Goal: Transaction & Acquisition: Download file/media

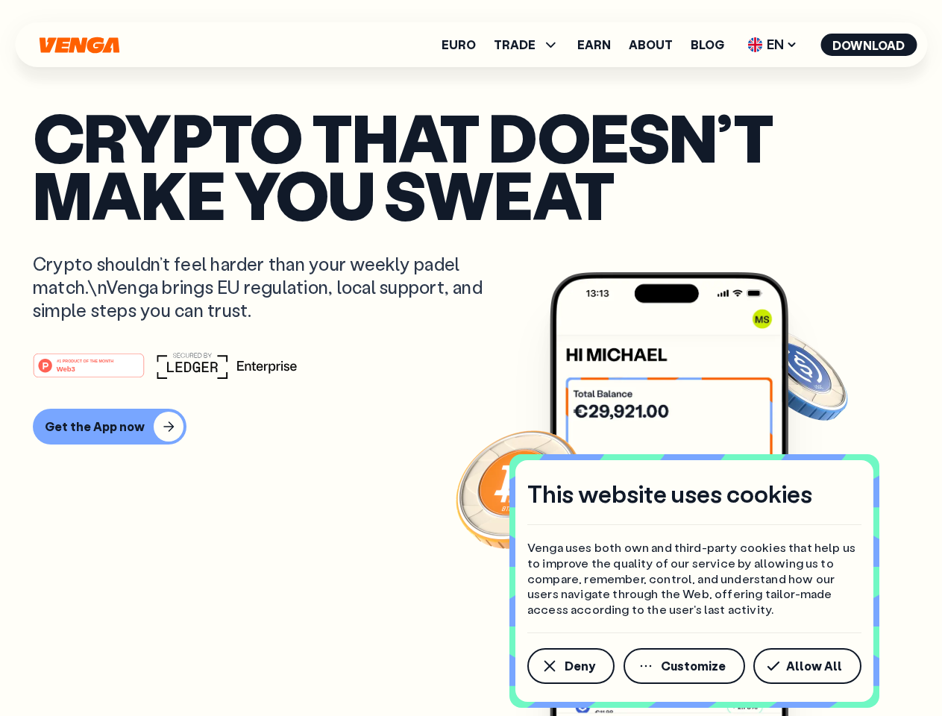
click at [471, 358] on div "#1 PRODUCT OF THE MONTH Web3" at bounding box center [471, 365] width 876 height 27
click at [570, 666] on span "Deny" at bounding box center [579, 666] width 31 height 12
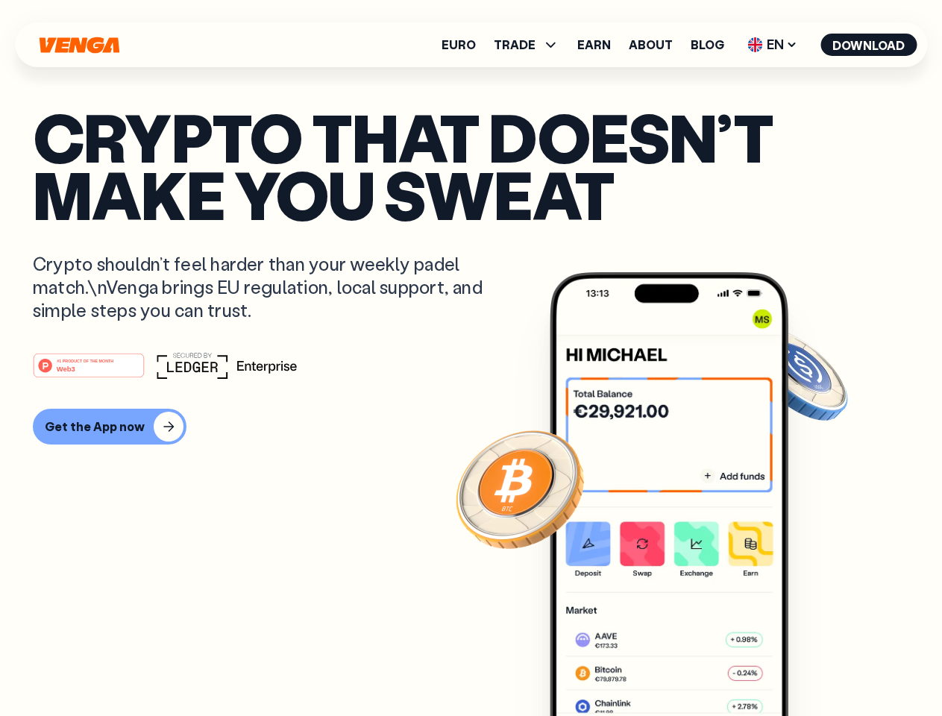
click at [685, 666] on img at bounding box center [669, 522] width 239 height 500
click at [810, 666] on article "Crypto that doesn’t make you sweat Crypto shouldn’t feel harder than your weekl…" at bounding box center [471, 387] width 876 height 559
click at [531, 45] on span "TRADE" at bounding box center [515, 45] width 42 height 12
click at [772, 45] on span "EN" at bounding box center [772, 45] width 60 height 24
click at [869, 45] on button "Download" at bounding box center [868, 45] width 96 height 22
